Goal: Task Accomplishment & Management: Manage account settings

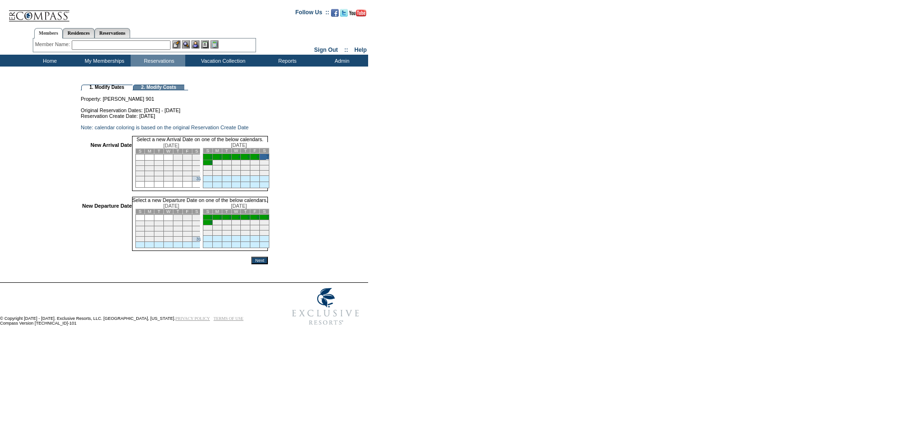
click at [212, 225] on td "8" at bounding box center [208, 222] width 10 height 5
click at [268, 265] on input "Next" at bounding box center [259, 262] width 17 height 8
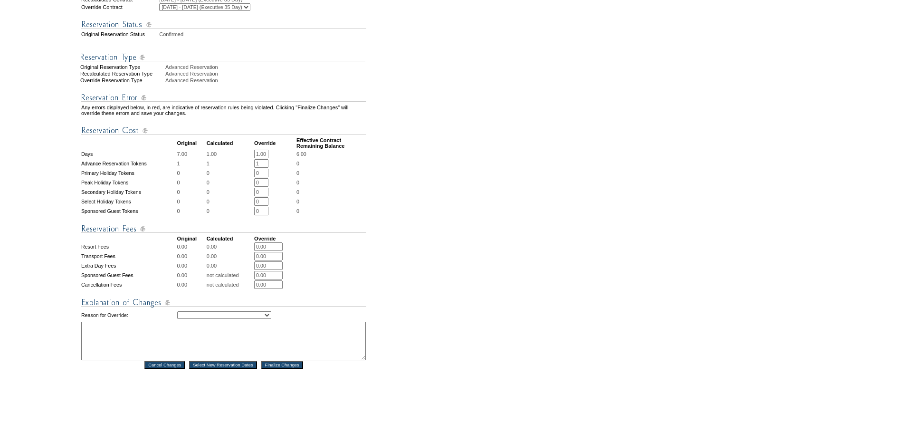
scroll to position [331, 0]
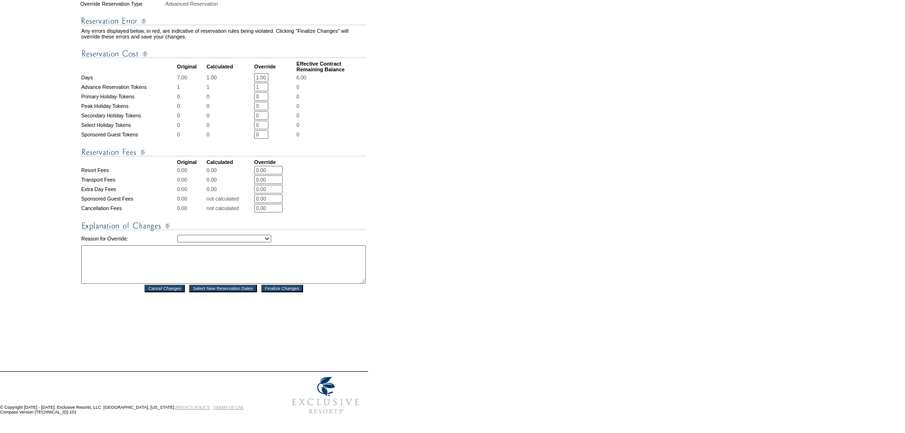
click at [271, 235] on select "Creating Continuous Stay Days Rebooked After Cancellation Editing Occupant Expe…" at bounding box center [224, 239] width 94 height 8
select select "1044"
click at [177, 235] on select "Creating Continuous Stay Days Rebooked After Cancellation Editing Occupant Expe…" at bounding box center [224, 239] width 94 height 8
click at [228, 257] on textarea at bounding box center [223, 264] width 285 height 38
type textarea "swapping units to create a continuous stay - approved by JM"
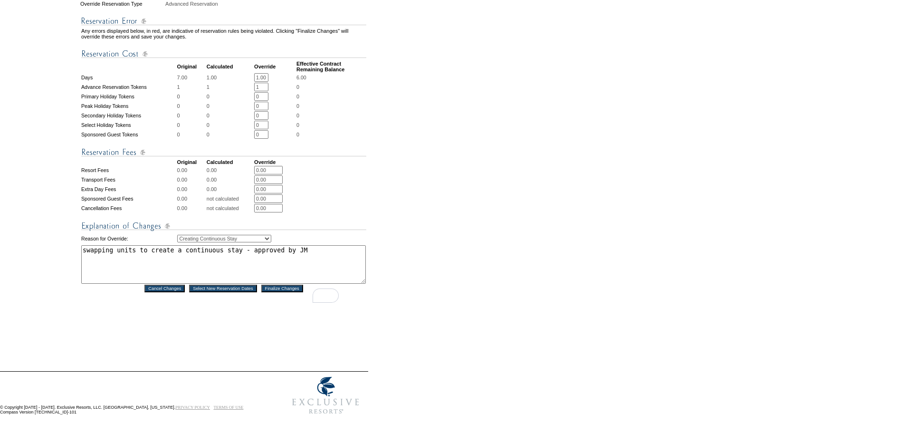
click at [277, 286] on input "Finalize Changes" at bounding box center [282, 289] width 42 height 8
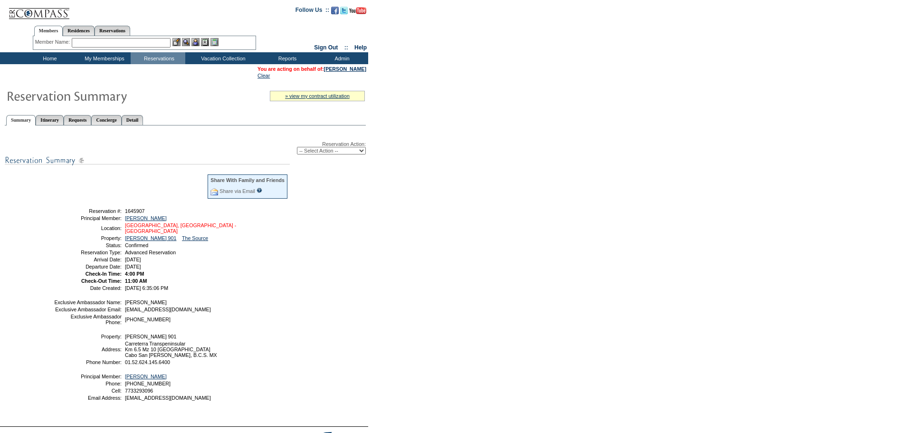
click at [178, 231] on link "[GEOGRAPHIC_DATA], [GEOGRAPHIC_DATA] - [GEOGRAPHIC_DATA]" at bounding box center [180, 227] width 111 height 11
